Goal: Transaction & Acquisition: Purchase product/service

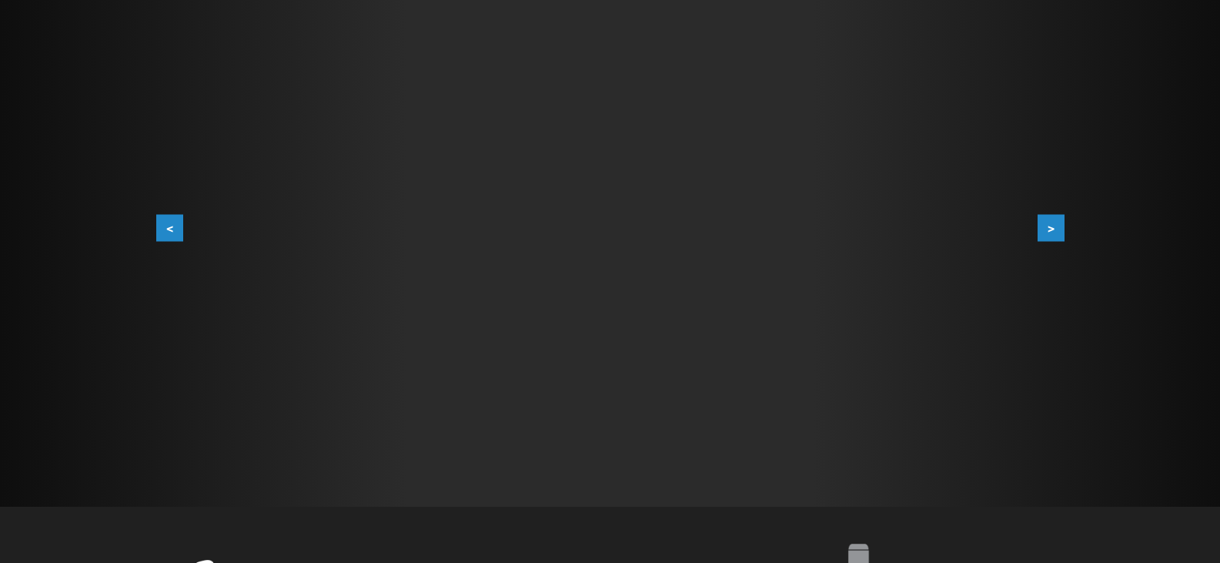
scroll to position [291, 0]
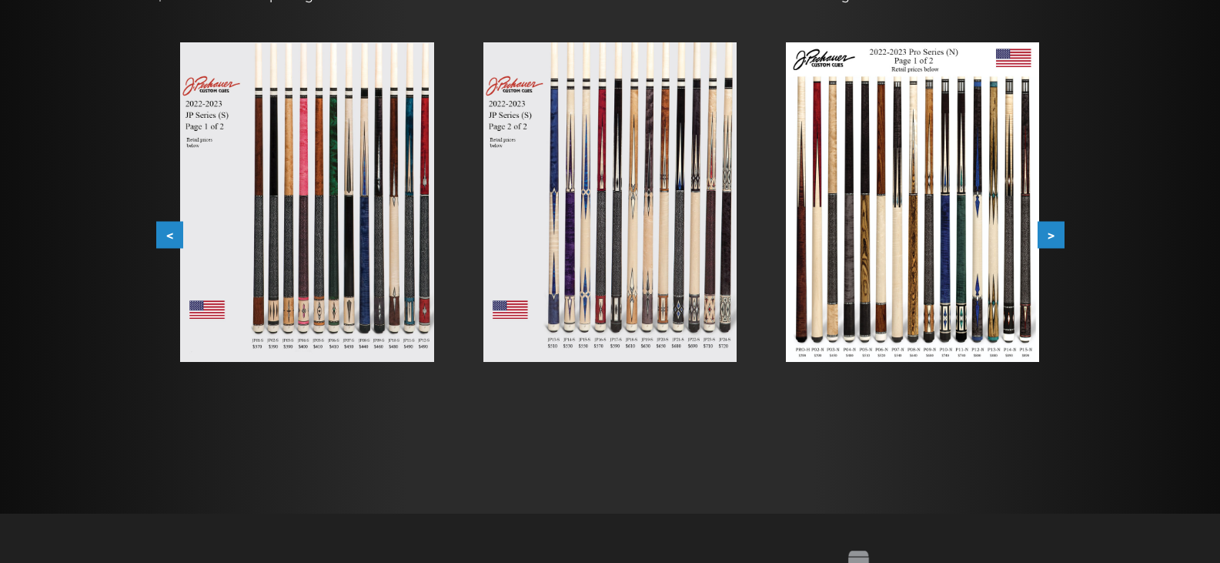
click at [706, 288] on img at bounding box center [609, 201] width 253 height 319
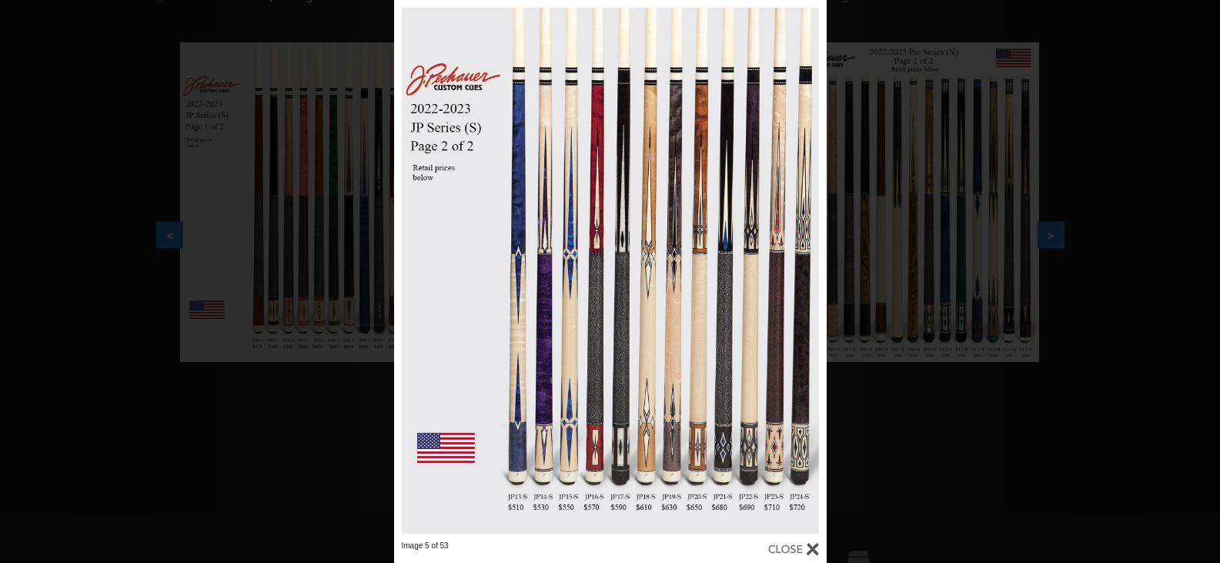
click at [794, 546] on div at bounding box center [793, 548] width 51 height 17
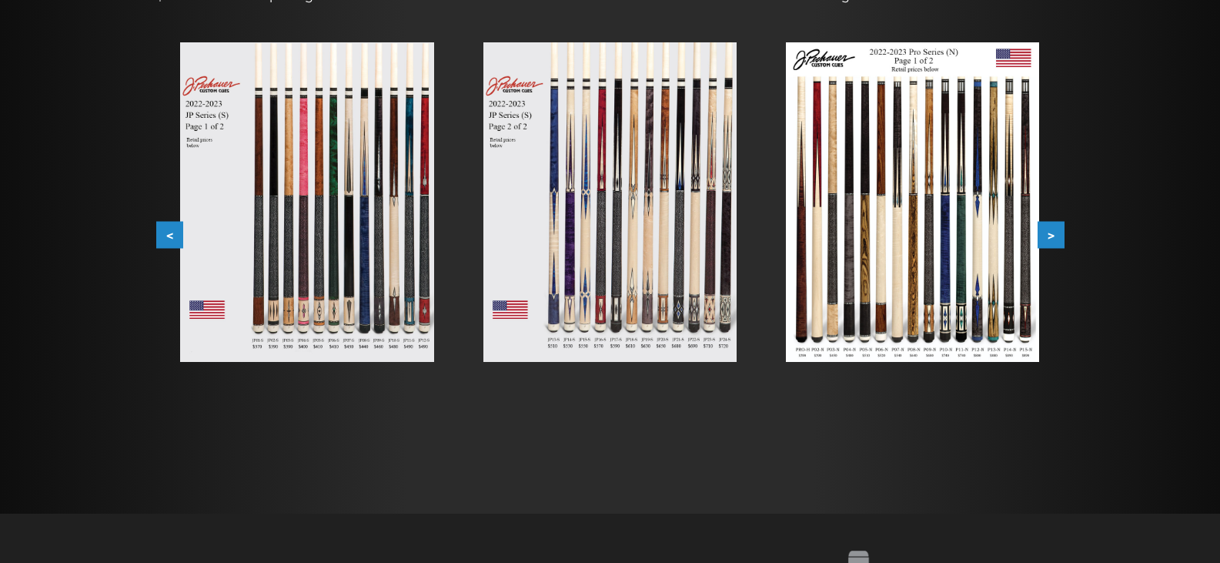
click at [893, 242] on img at bounding box center [912, 201] width 253 height 319
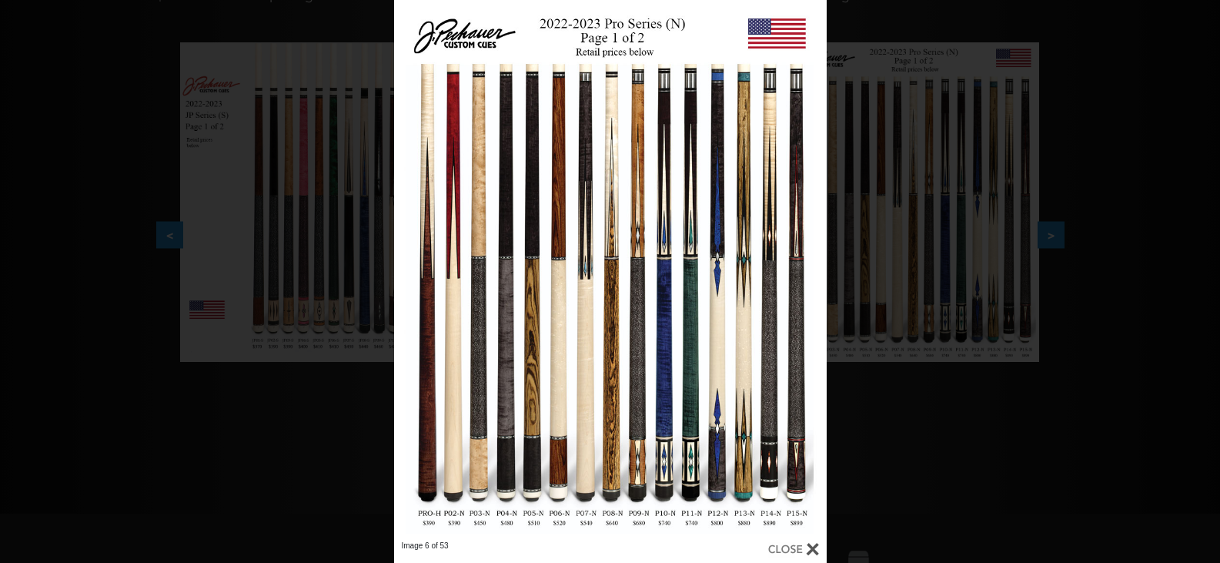
drag, startPoint x: 787, startPoint y: 545, endPoint x: 786, endPoint y: 531, distance: 13.9
click at [787, 545] on div at bounding box center [793, 548] width 51 height 17
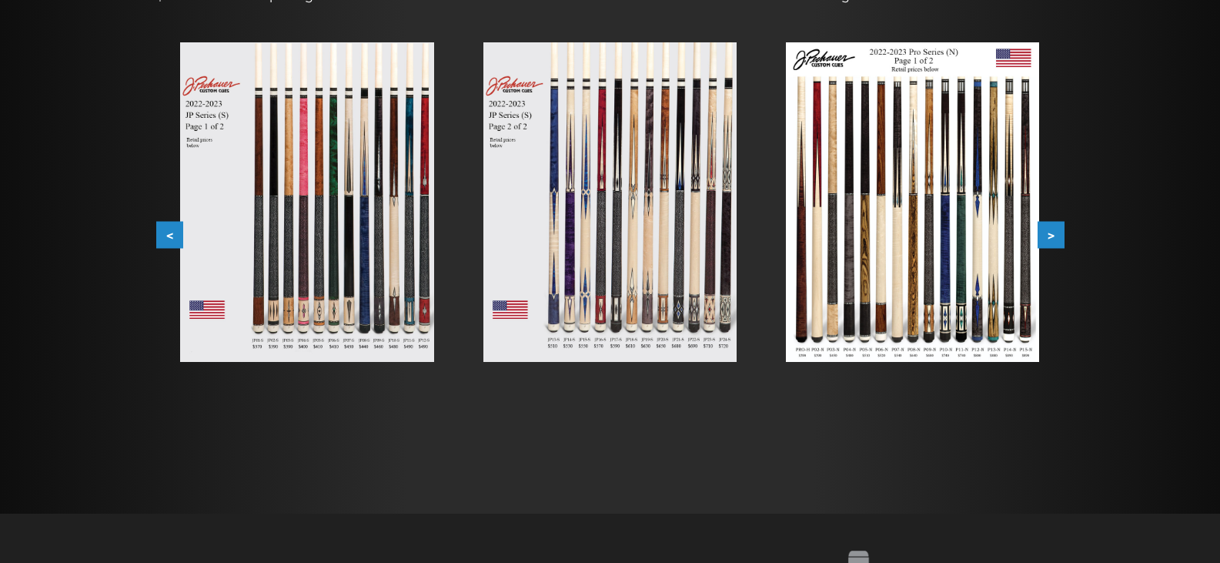
click at [658, 206] on img at bounding box center [609, 201] width 253 height 319
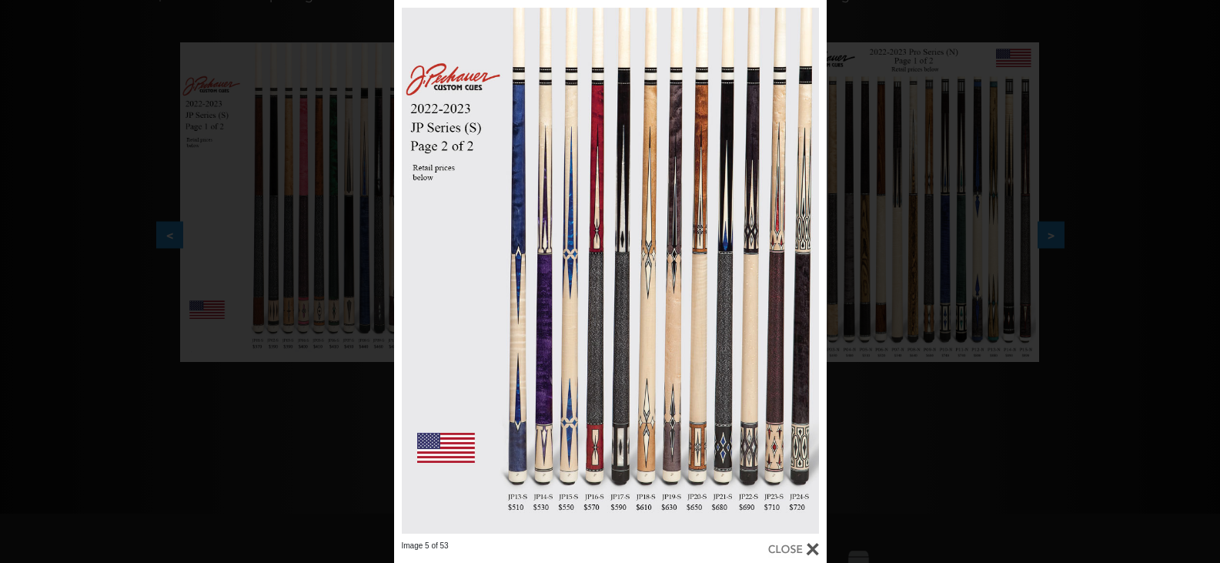
click at [791, 544] on div at bounding box center [793, 548] width 51 height 17
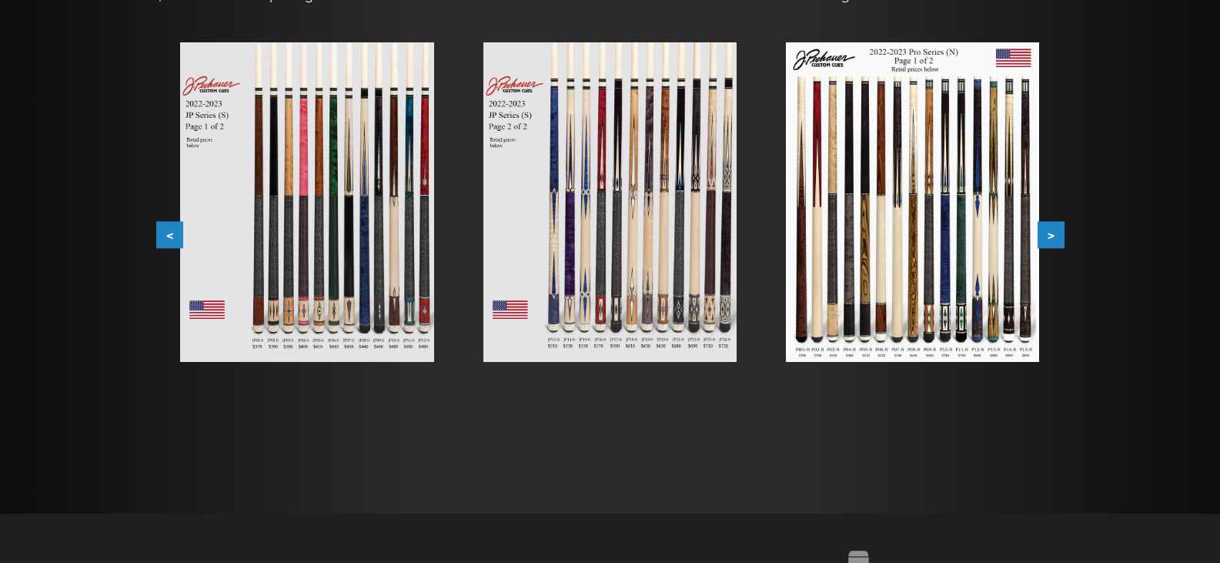
click at [324, 189] on img at bounding box center [306, 201] width 253 height 319
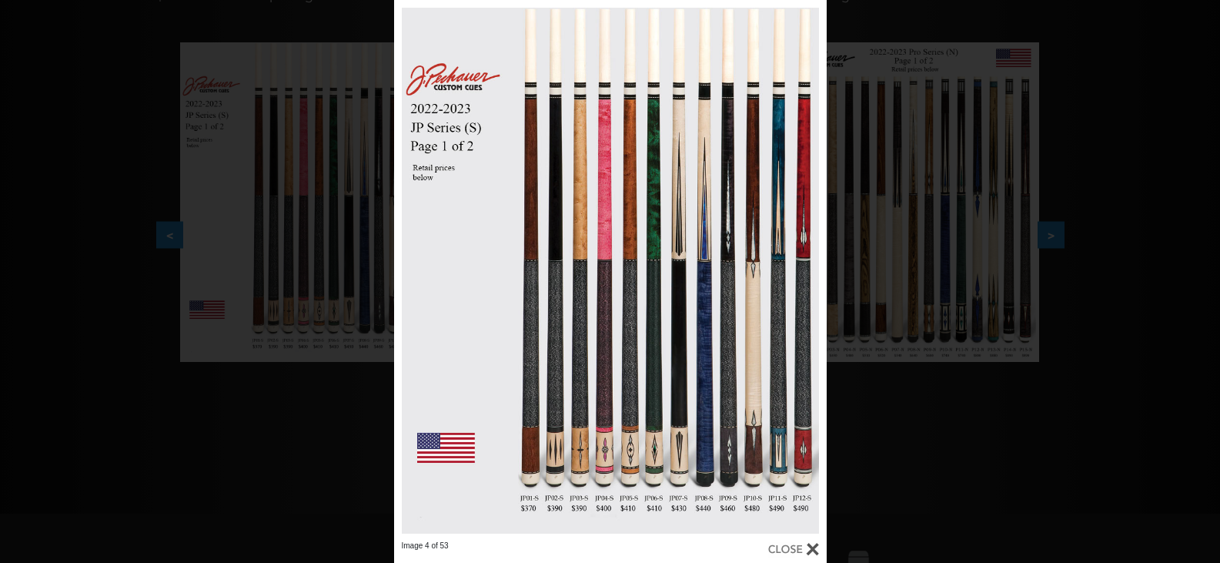
click at [798, 546] on div at bounding box center [793, 548] width 51 height 17
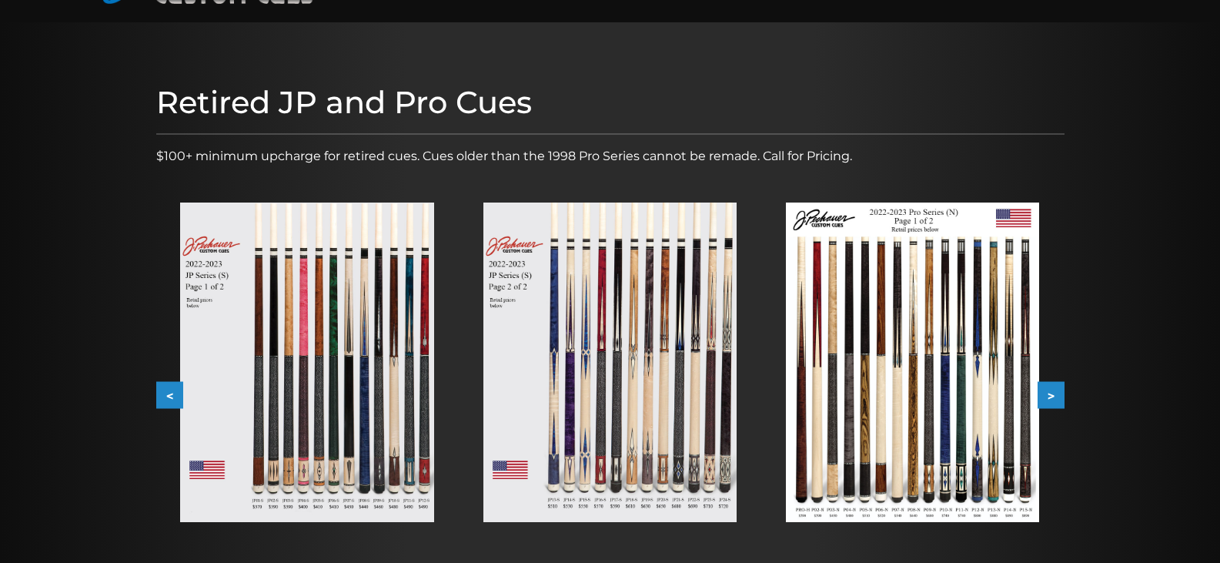
scroll to position [114, 0]
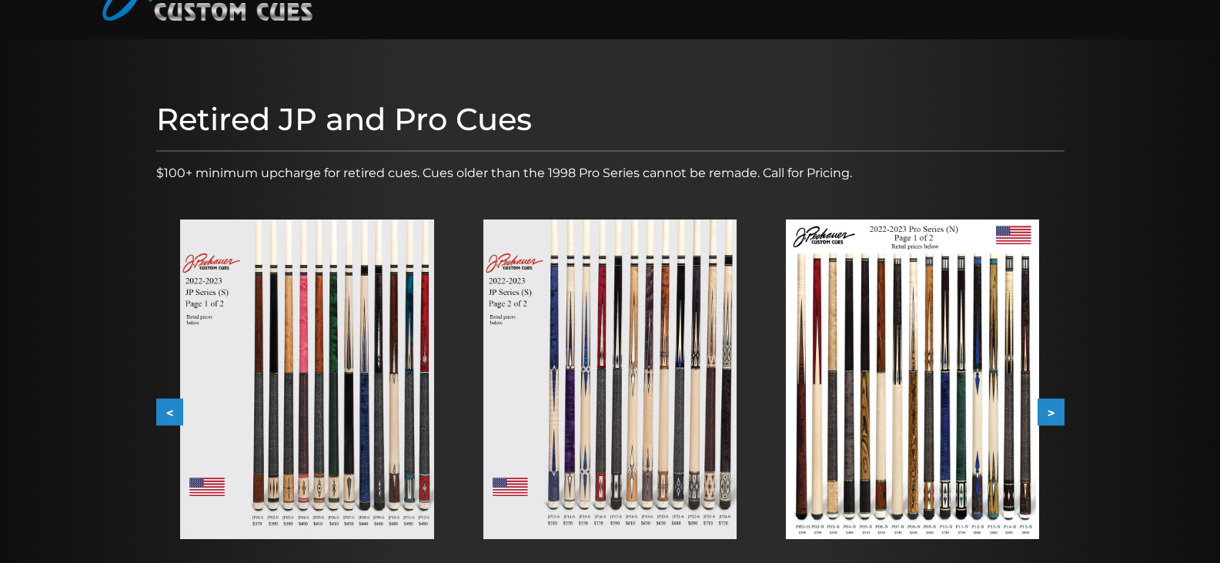
click at [1048, 407] on button ">" at bounding box center [1051, 412] width 27 height 27
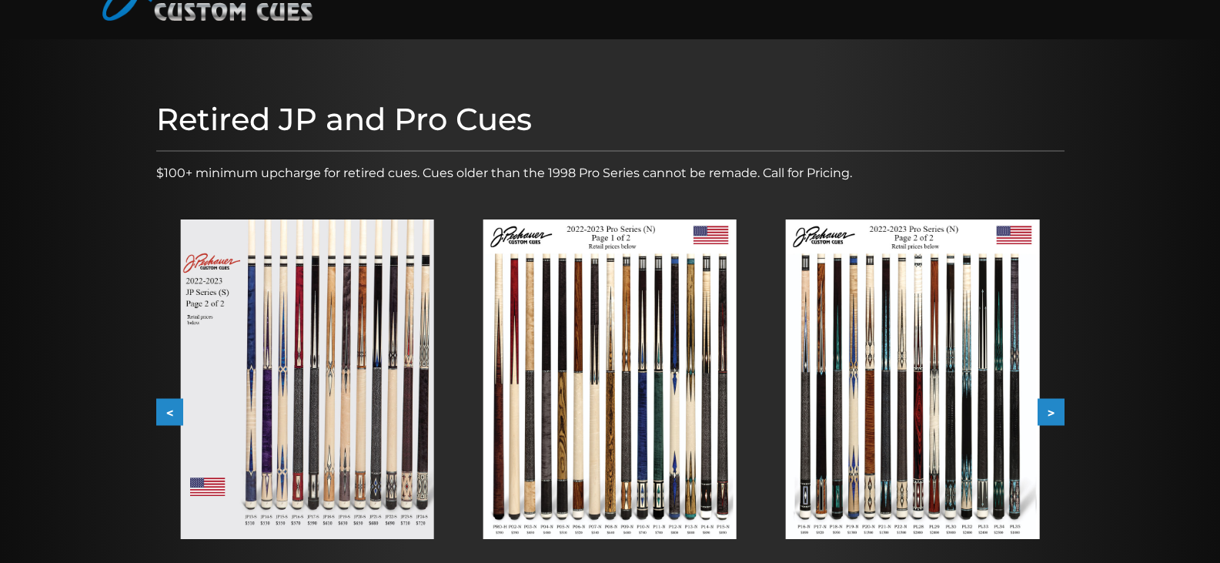
click at [256, 351] on img at bounding box center [306, 378] width 253 height 319
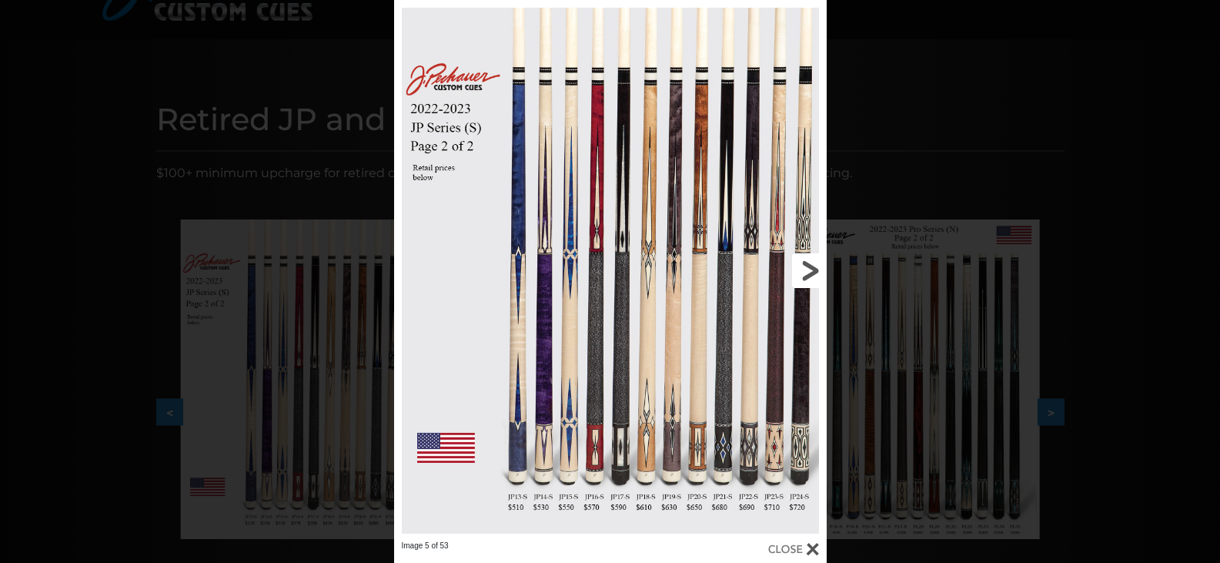
click at [807, 279] on link at bounding box center [729, 270] width 195 height 540
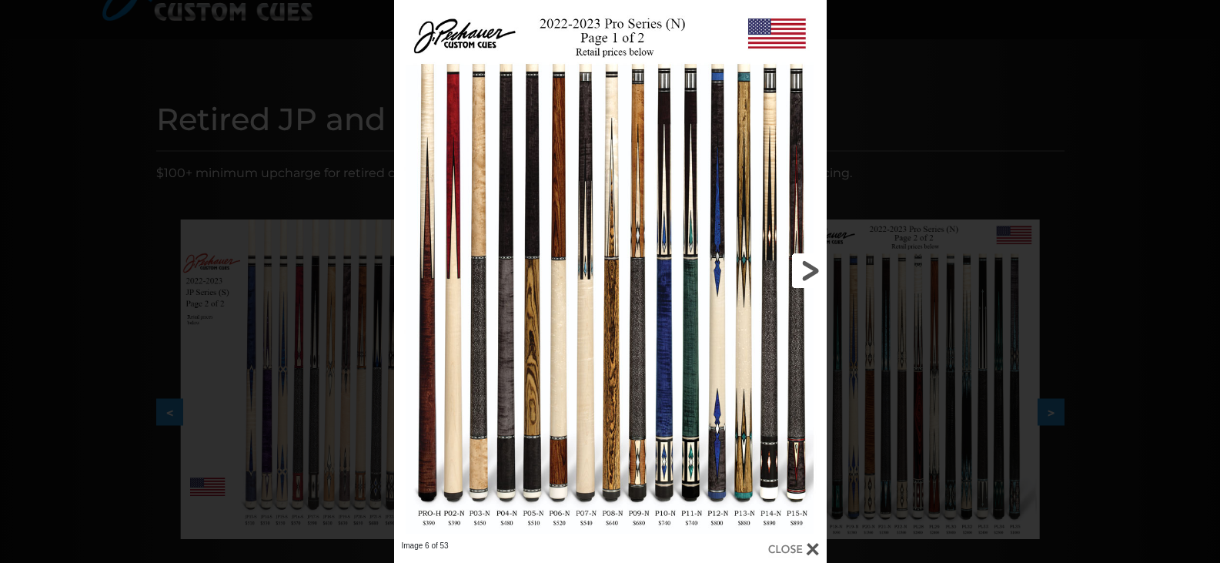
click at [807, 279] on link at bounding box center [729, 270] width 195 height 540
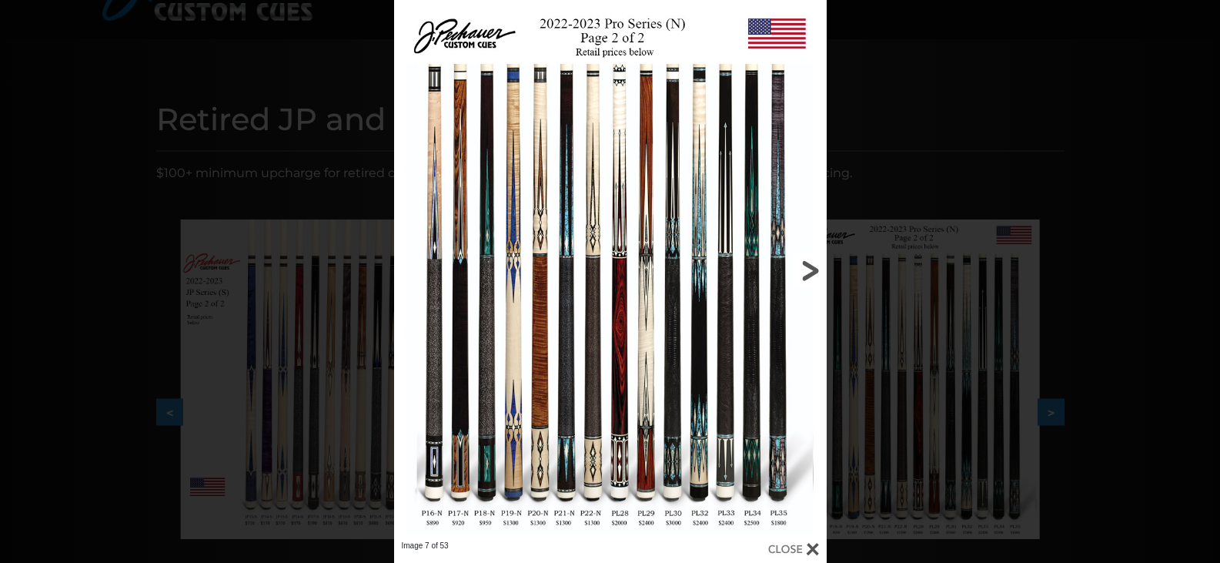
click at [806, 271] on link at bounding box center [729, 270] width 195 height 540
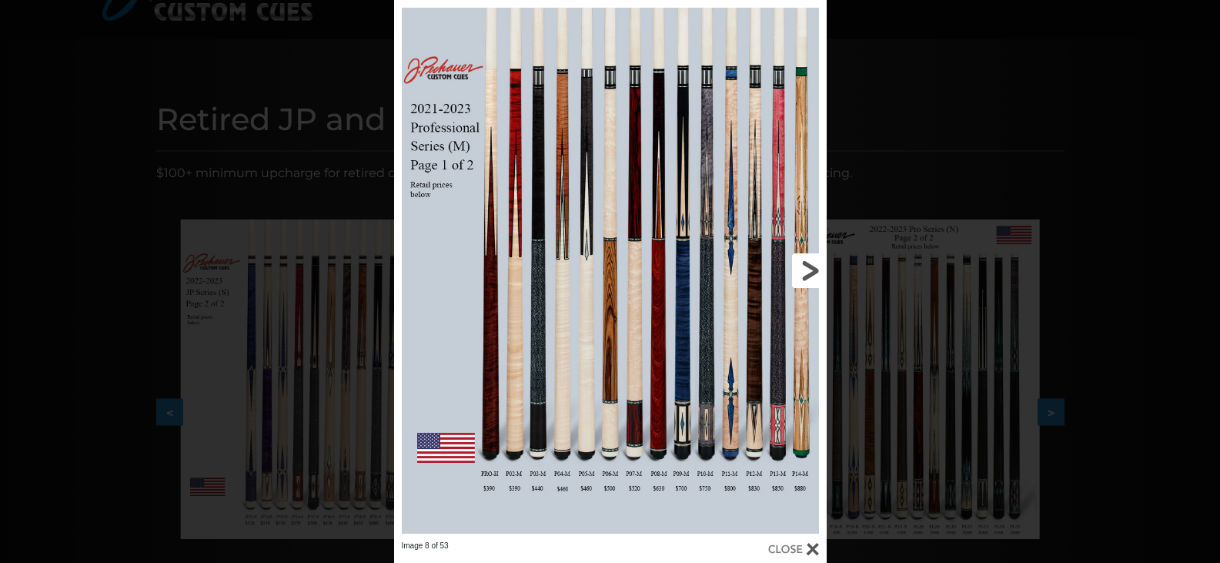
click at [807, 269] on link at bounding box center [729, 270] width 195 height 540
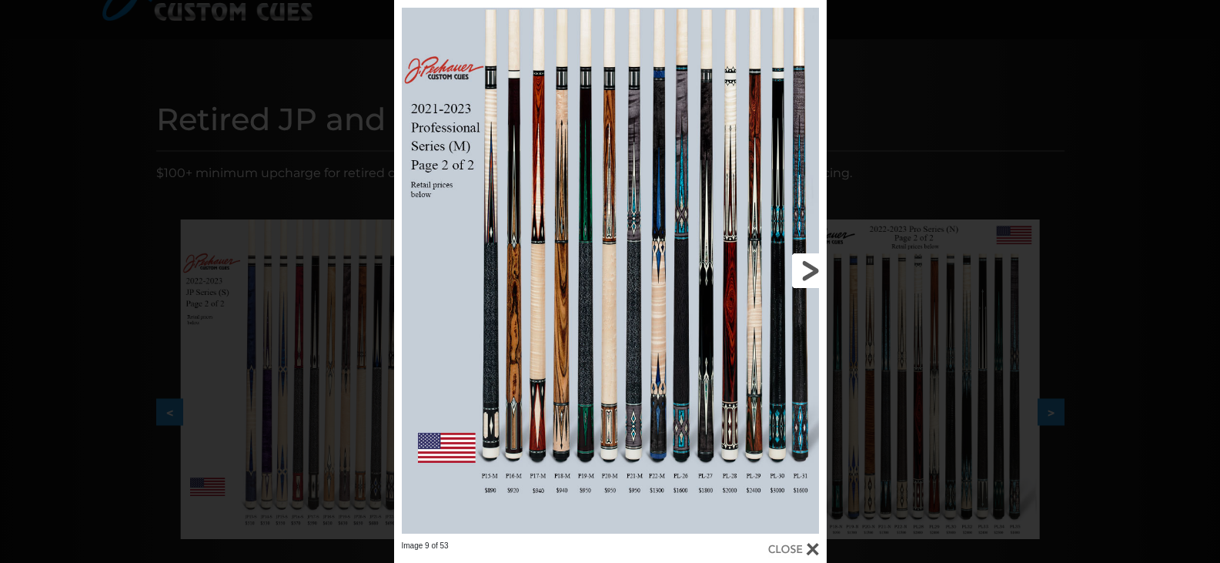
click at [807, 269] on link at bounding box center [729, 270] width 195 height 540
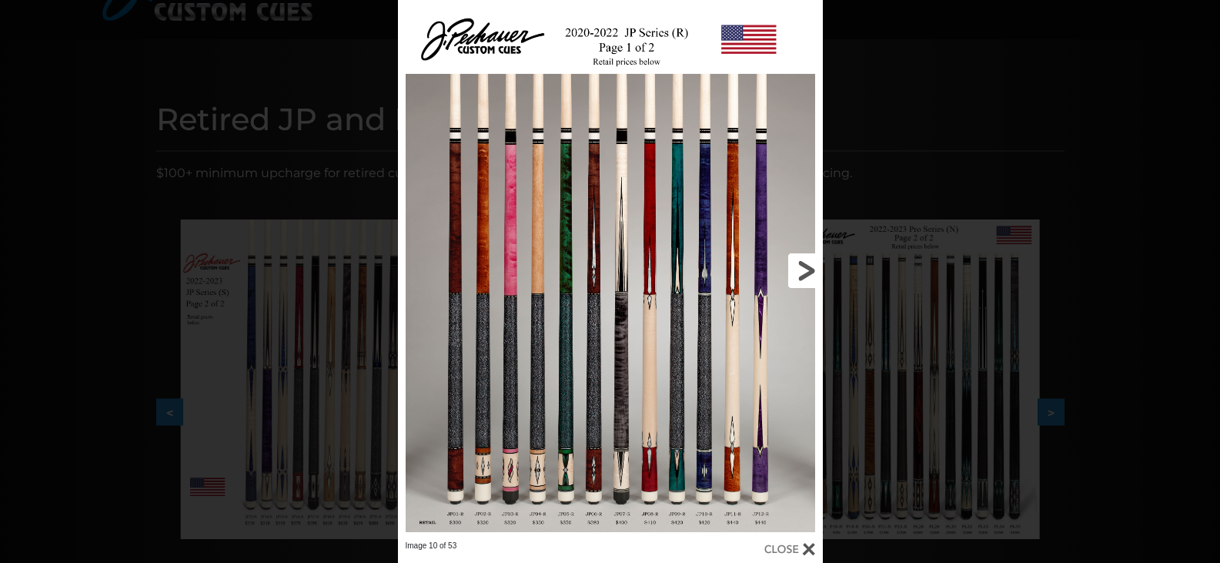
click at [807, 269] on link at bounding box center [726, 270] width 191 height 540
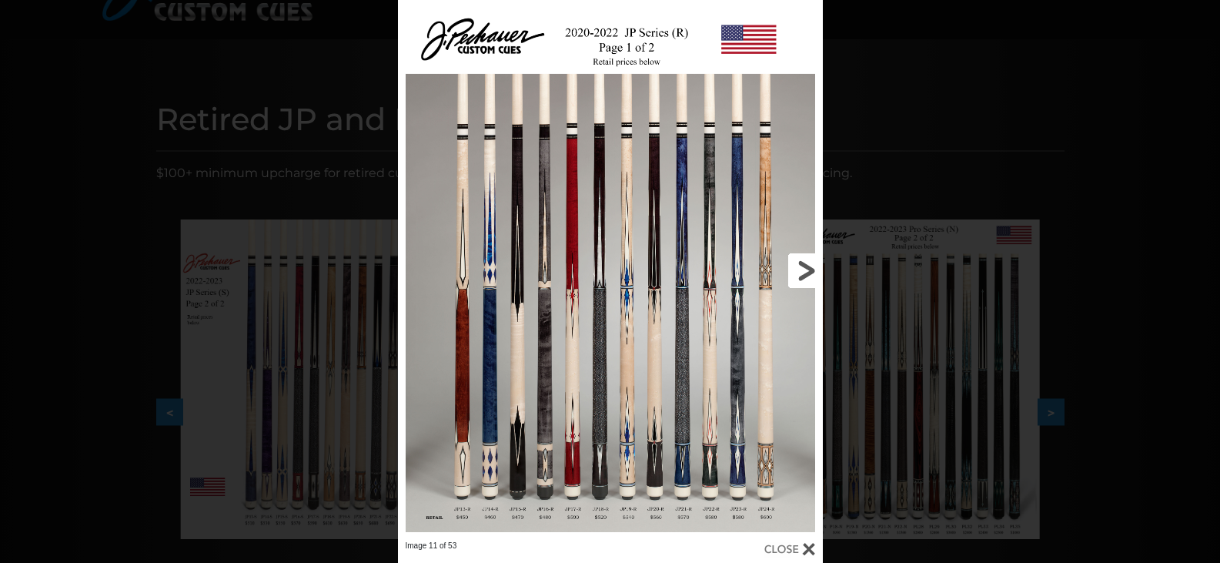
click at [807, 269] on link at bounding box center [726, 270] width 191 height 540
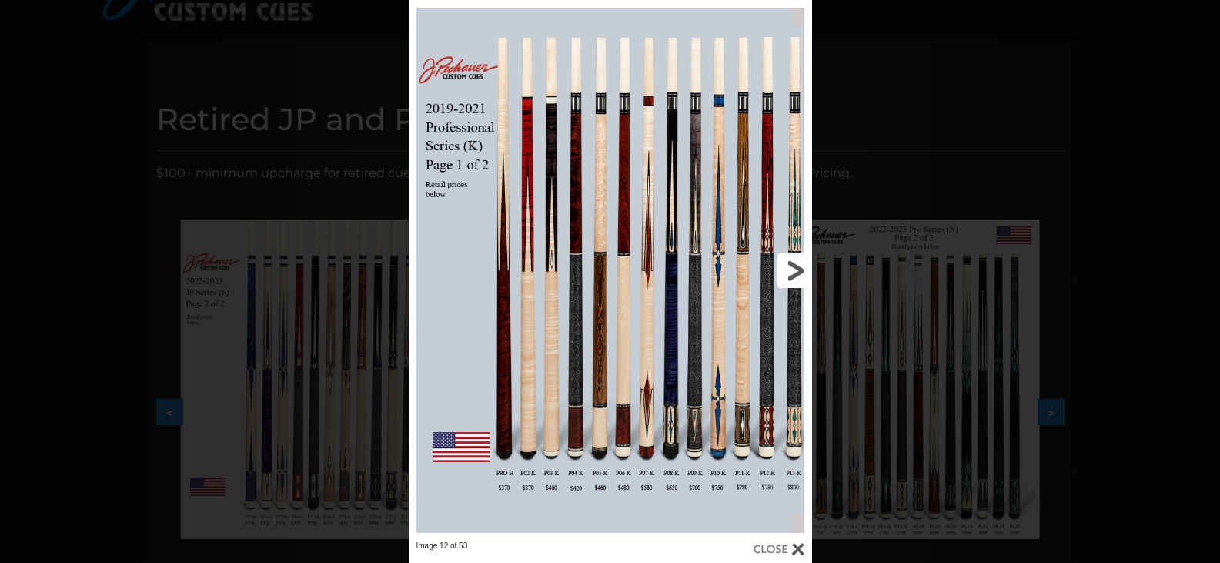
click at [803, 269] on link at bounding box center [721, 270] width 182 height 540
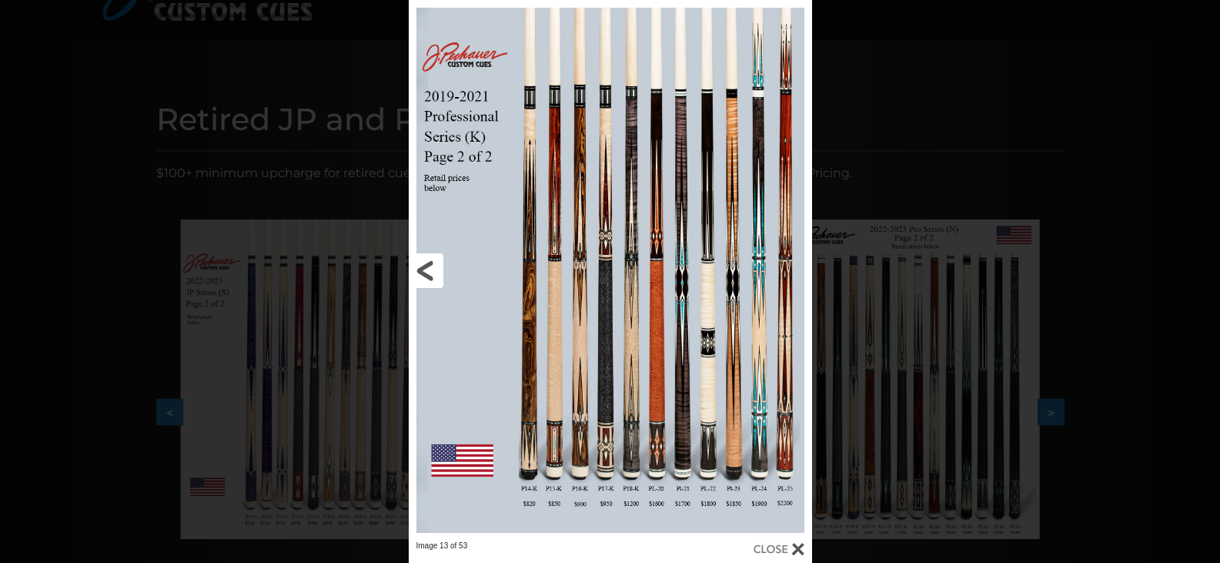
click at [582, 436] on link at bounding box center [500, 270] width 182 height 540
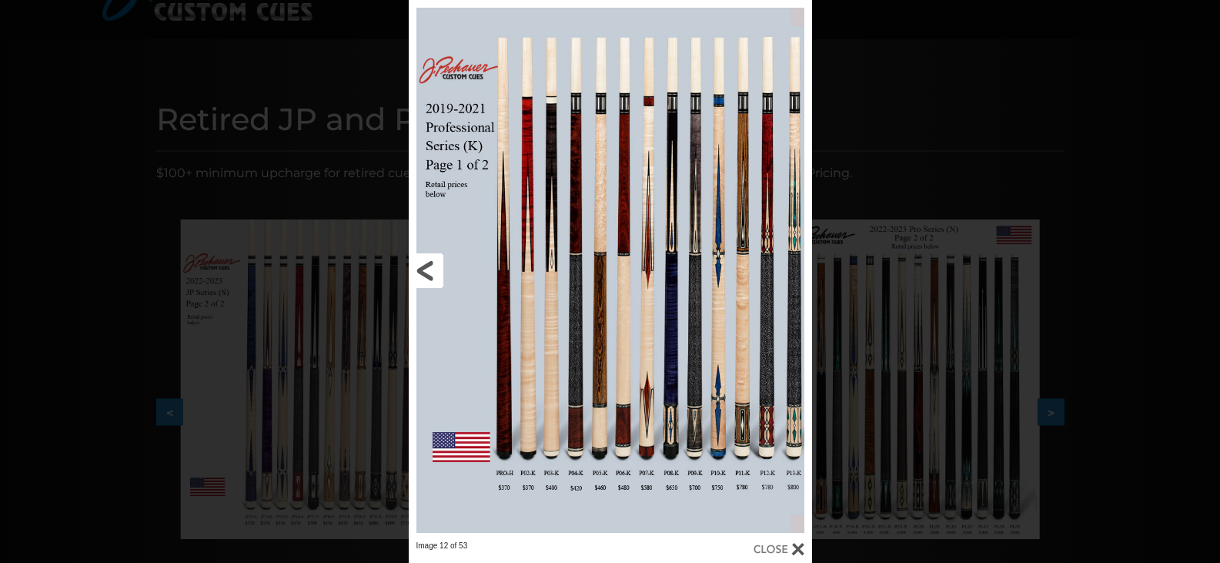
click at [416, 276] on link at bounding box center [500, 270] width 182 height 540
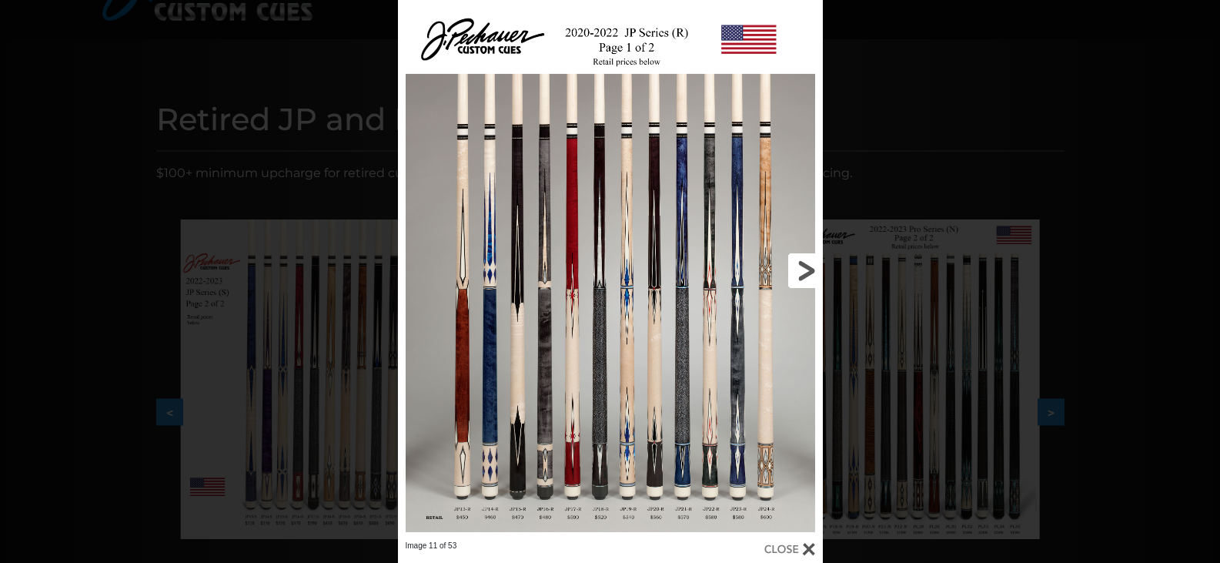
click at [802, 263] on link at bounding box center [726, 270] width 191 height 540
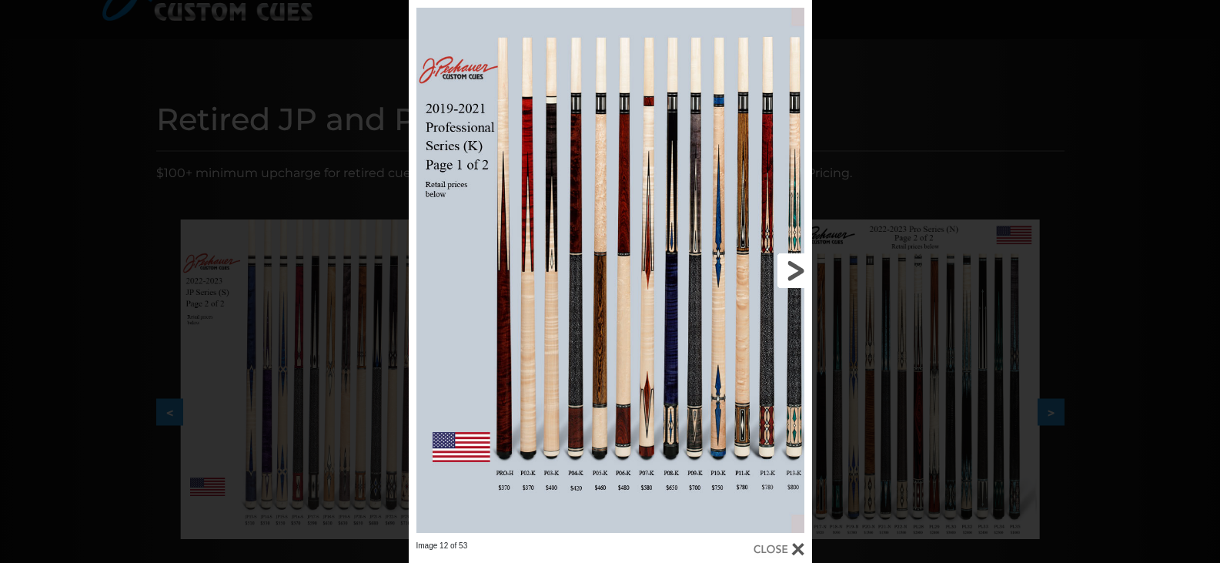
click at [803, 270] on link at bounding box center [721, 270] width 182 height 540
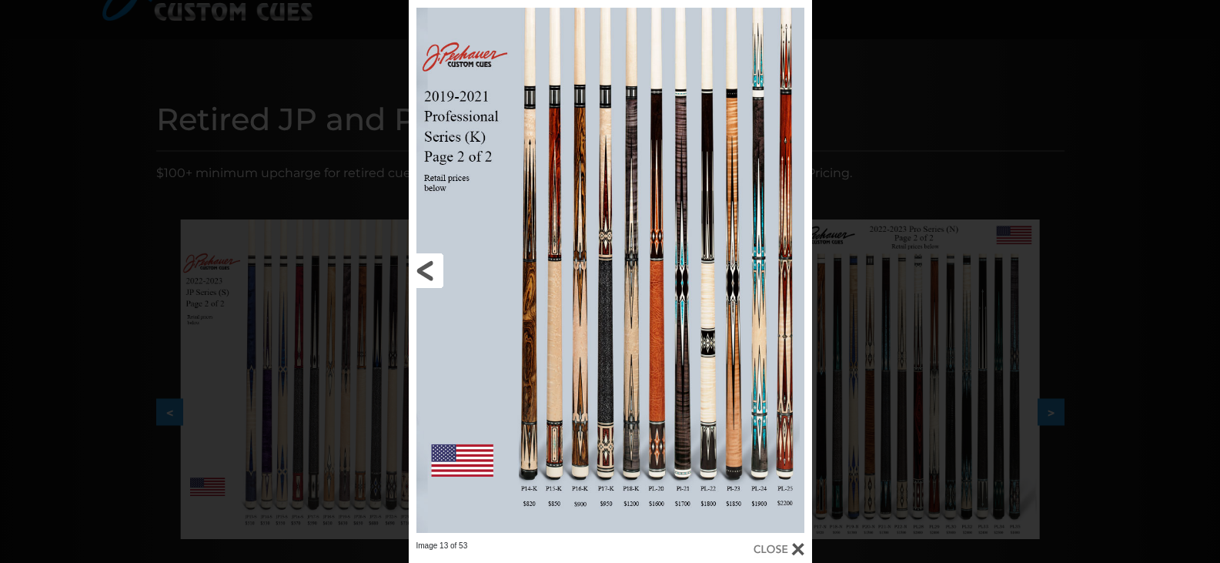
click at [436, 274] on link at bounding box center [500, 270] width 182 height 540
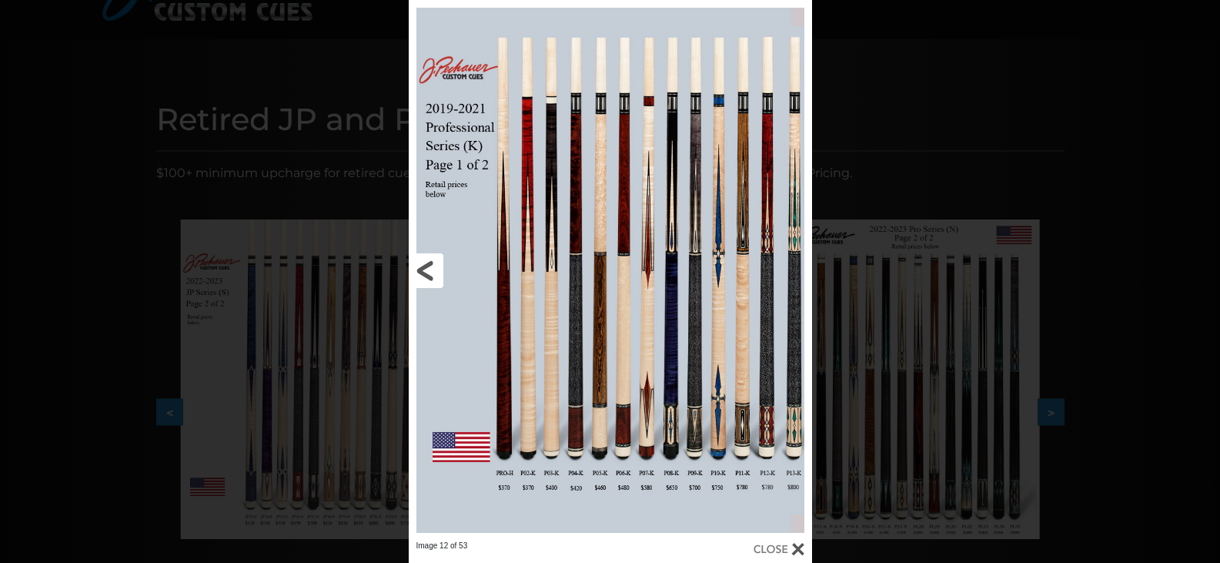
click at [436, 274] on link at bounding box center [500, 270] width 182 height 540
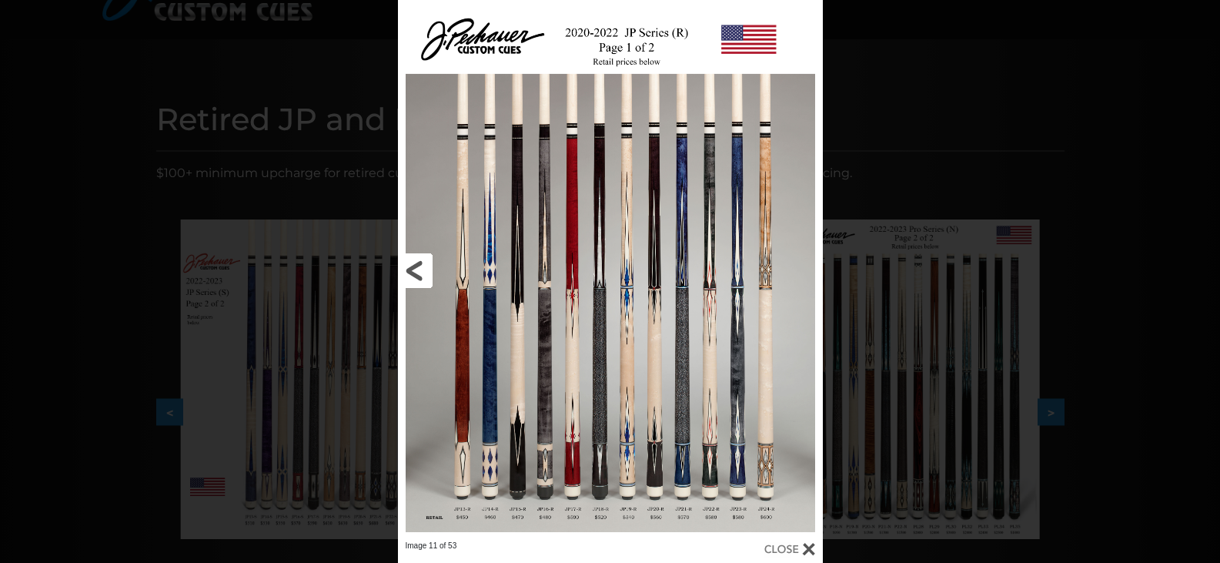
click at [411, 266] on link at bounding box center [493, 270] width 191 height 540
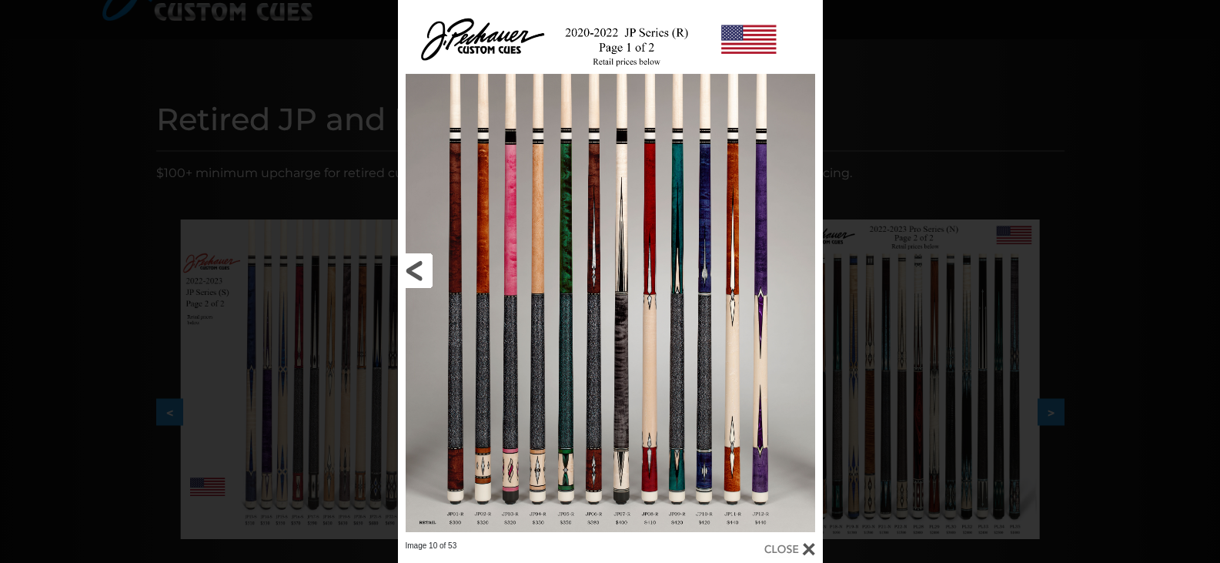
click at [411, 266] on link at bounding box center [493, 270] width 191 height 540
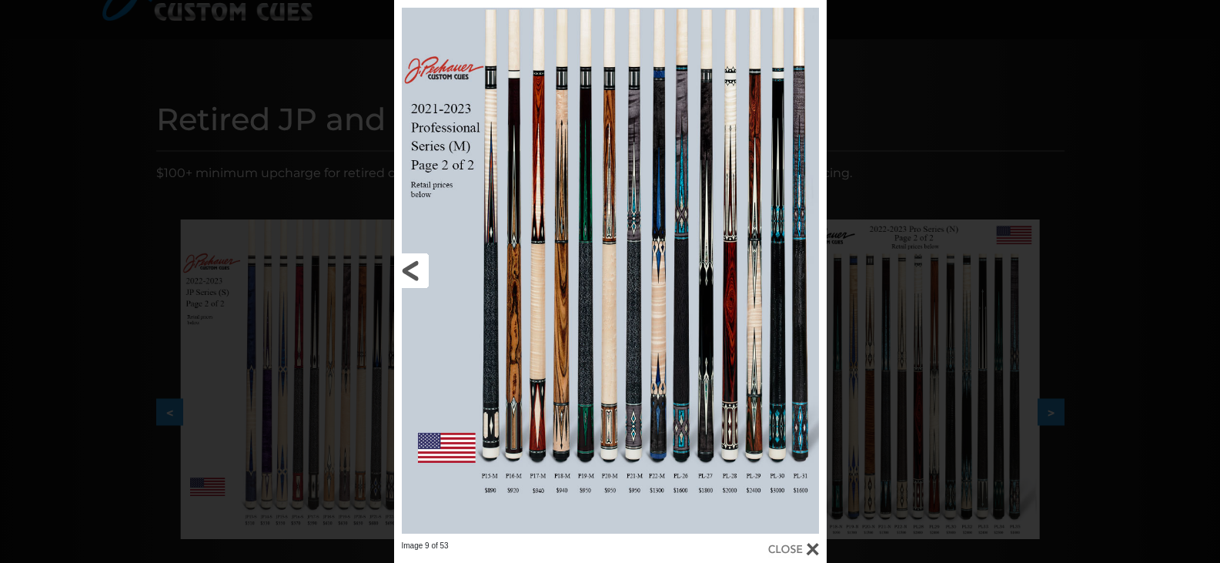
click at [406, 266] on link at bounding box center [491, 270] width 195 height 540
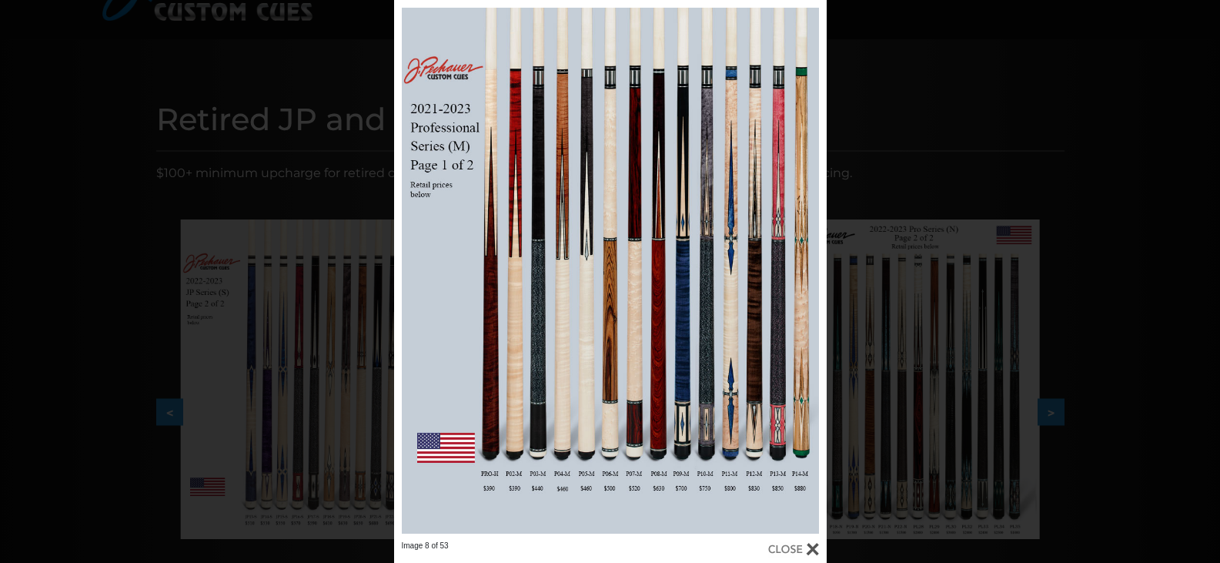
click at [169, 54] on div "Image 8 of 53" at bounding box center [610, 281] width 1220 height 563
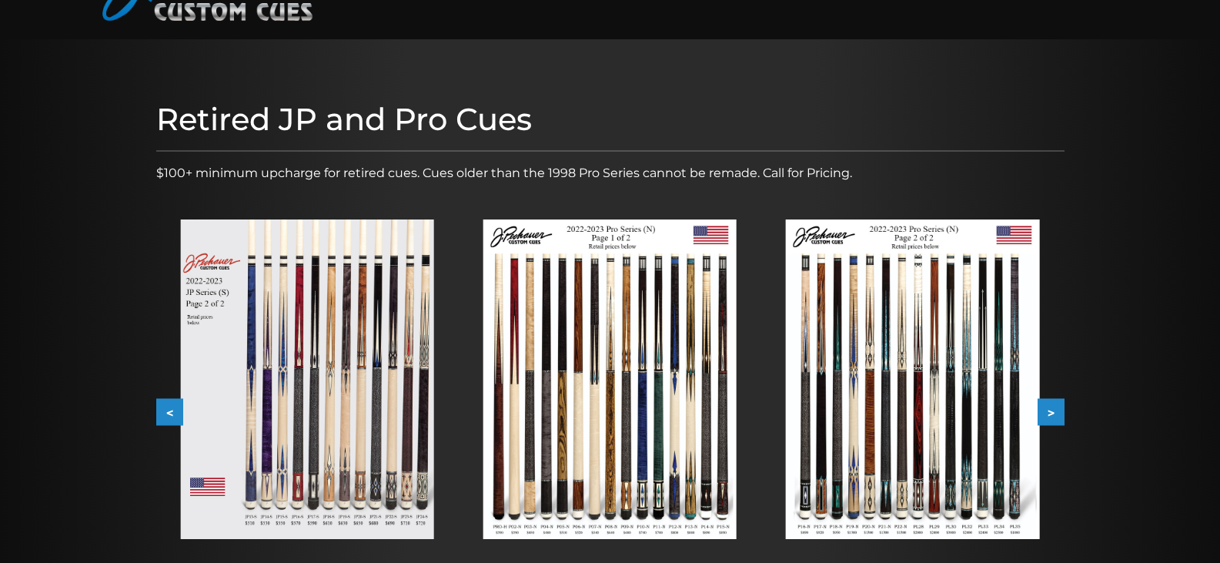
scroll to position [0, 0]
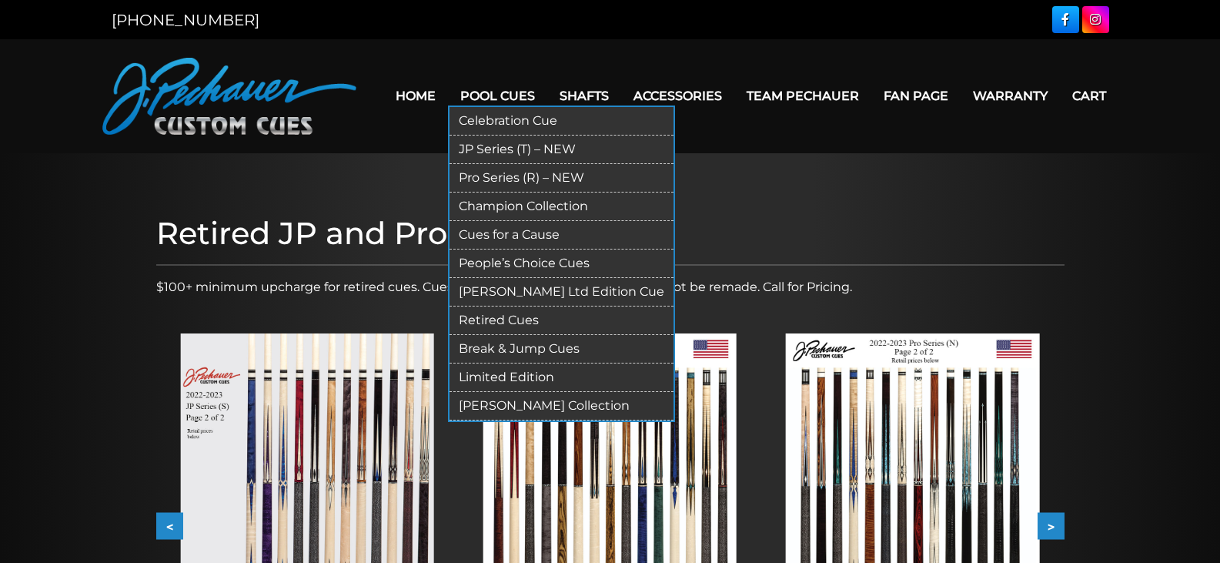
click at [495, 180] on link "Pro Series (R) – NEW" at bounding box center [561, 178] width 224 height 28
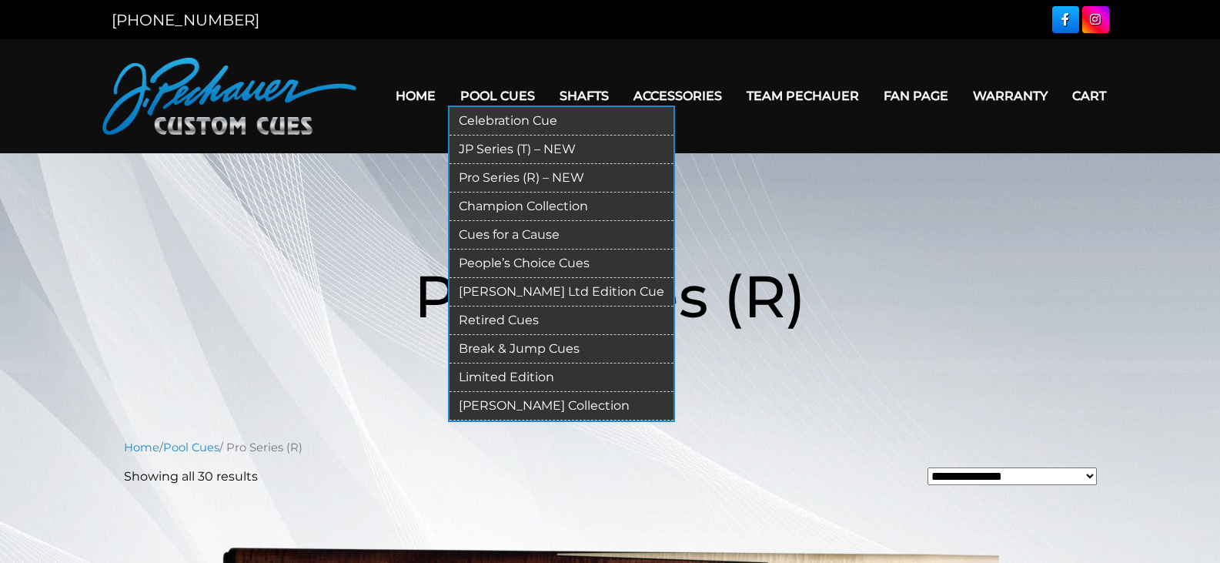
click at [493, 149] on link "JP Series (T) – NEW" at bounding box center [561, 149] width 224 height 28
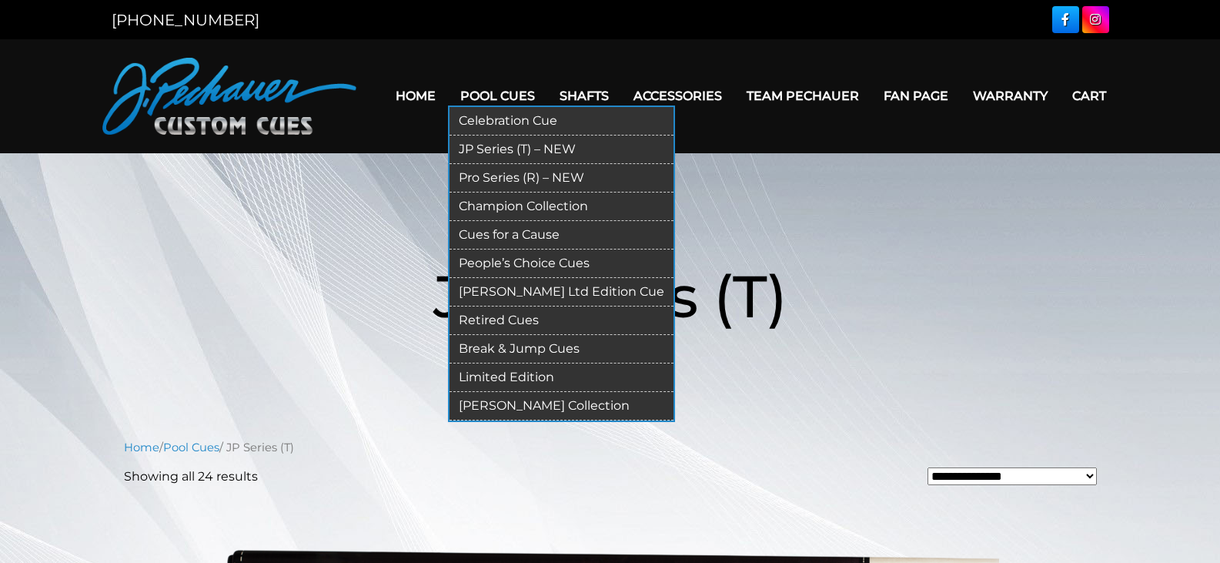
click at [518, 206] on link "Champion Collection" at bounding box center [561, 206] width 224 height 28
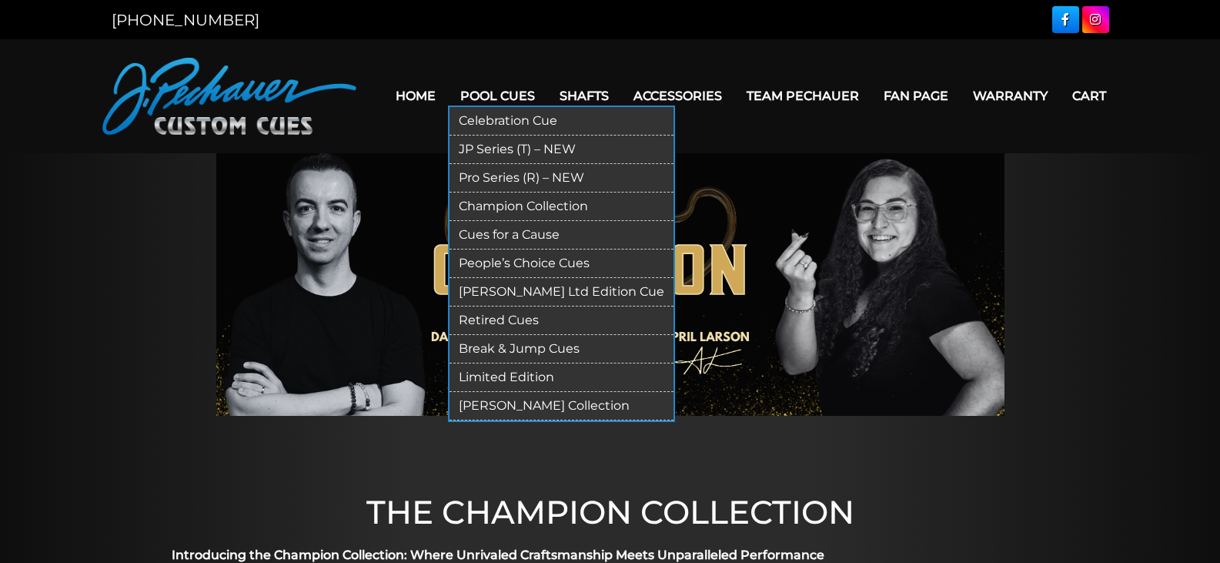
click at [493, 372] on link "Limited Edition" at bounding box center [561, 377] width 224 height 28
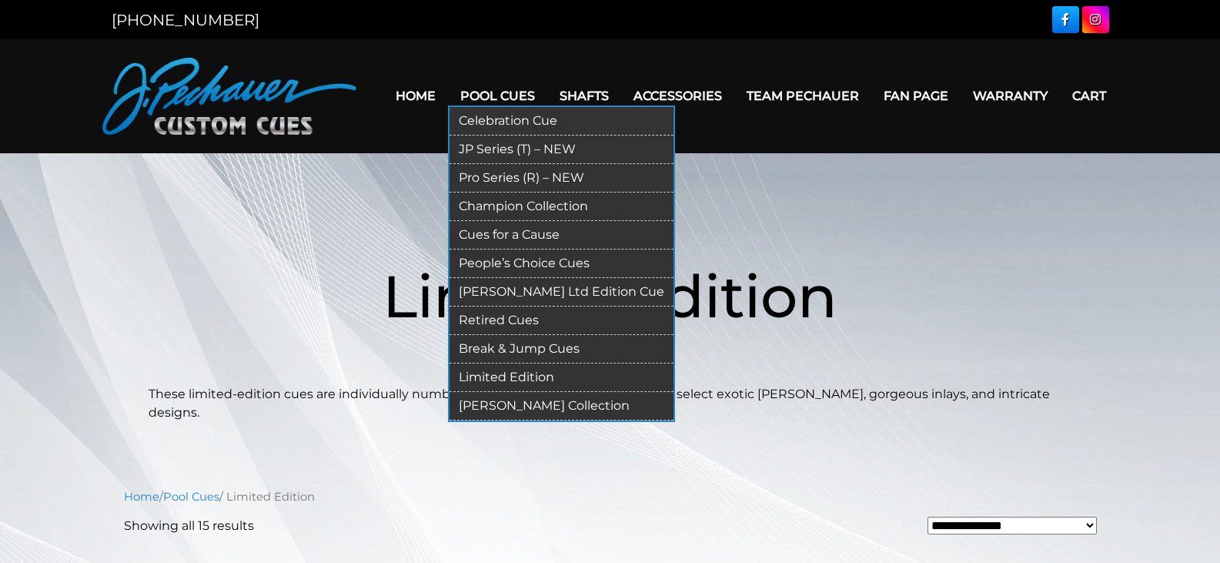
click at [526, 398] on link "[PERSON_NAME] Collection" at bounding box center [561, 406] width 224 height 28
click at [508, 379] on link "Limited Edition" at bounding box center [561, 377] width 224 height 28
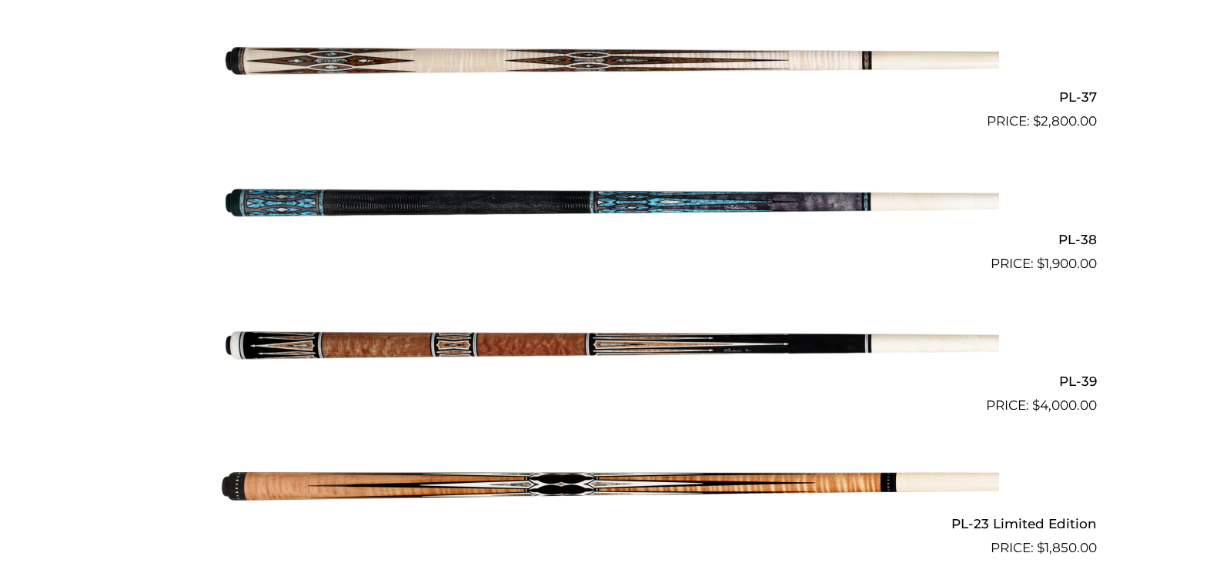
scroll to position [1687, 0]
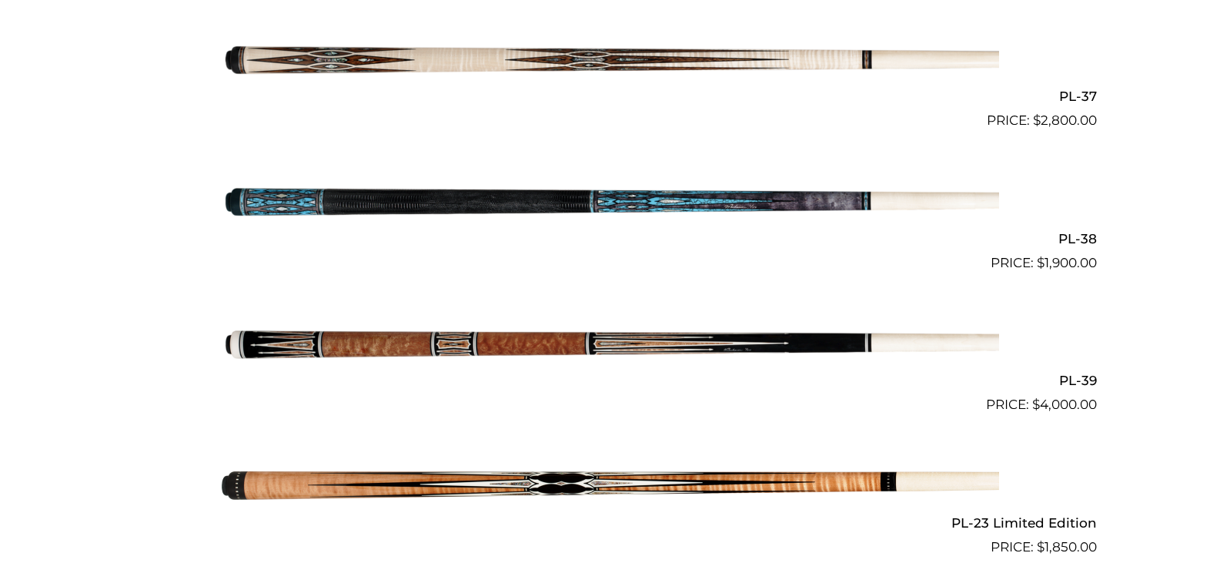
click at [513, 324] on img at bounding box center [610, 343] width 777 height 129
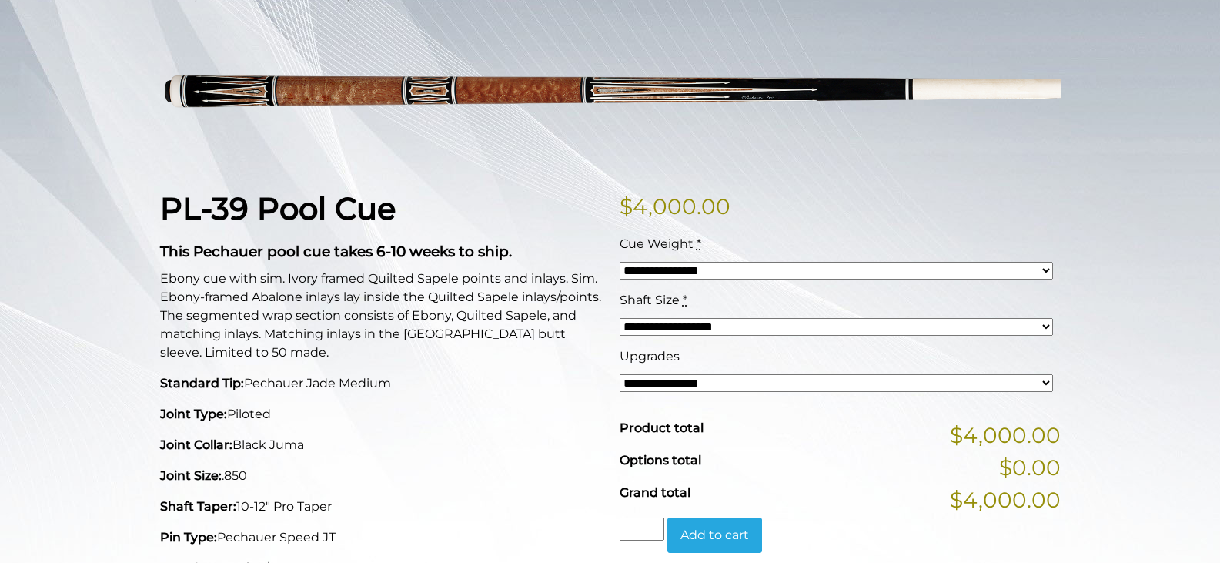
scroll to position [232, 0]
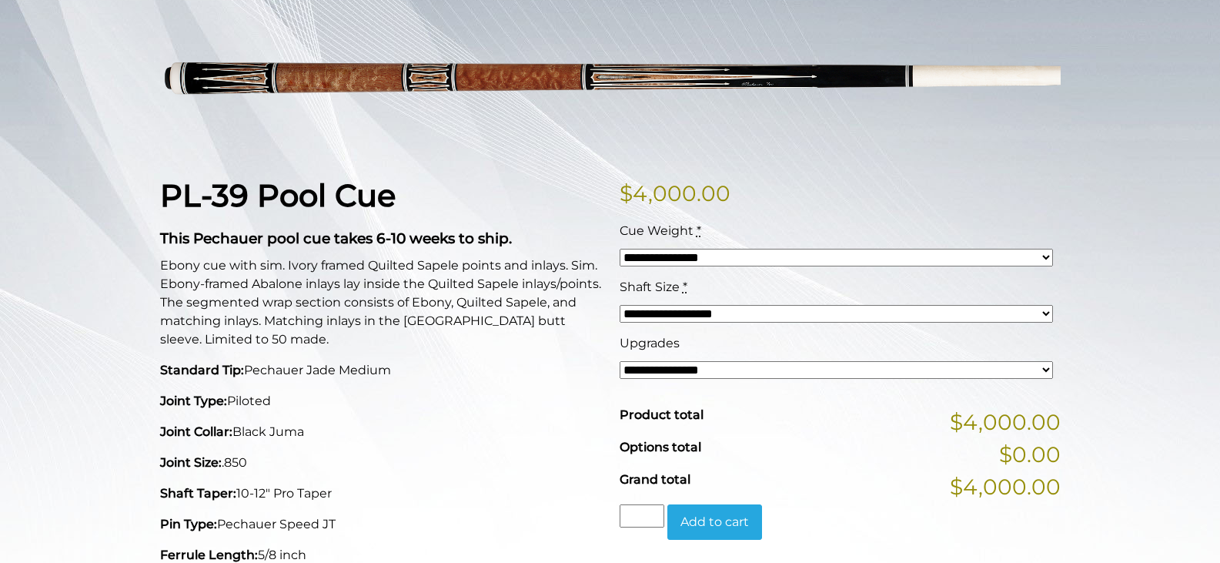
click at [788, 263] on select "**********" at bounding box center [836, 258] width 433 height 18
select select "*****"
click at [620, 249] on select "**********" at bounding box center [836, 258] width 433 height 18
